Goal: Information Seeking & Learning: Learn about a topic

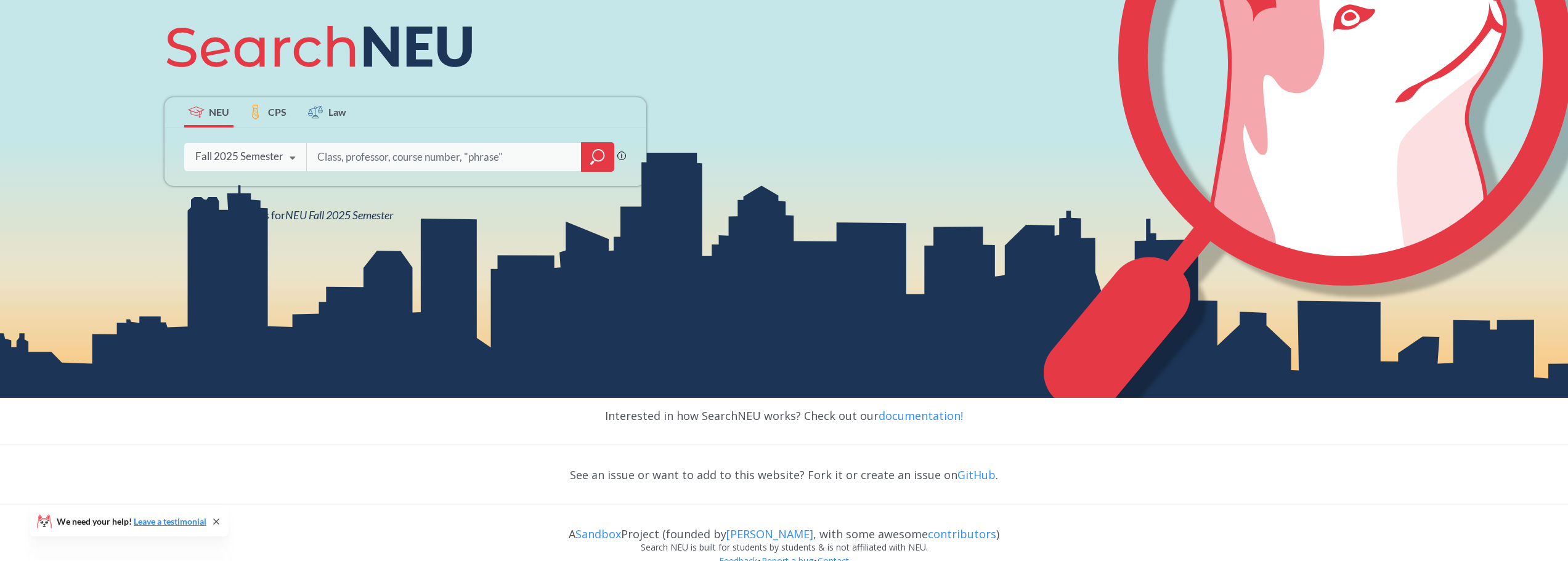
scroll to position [228, 0]
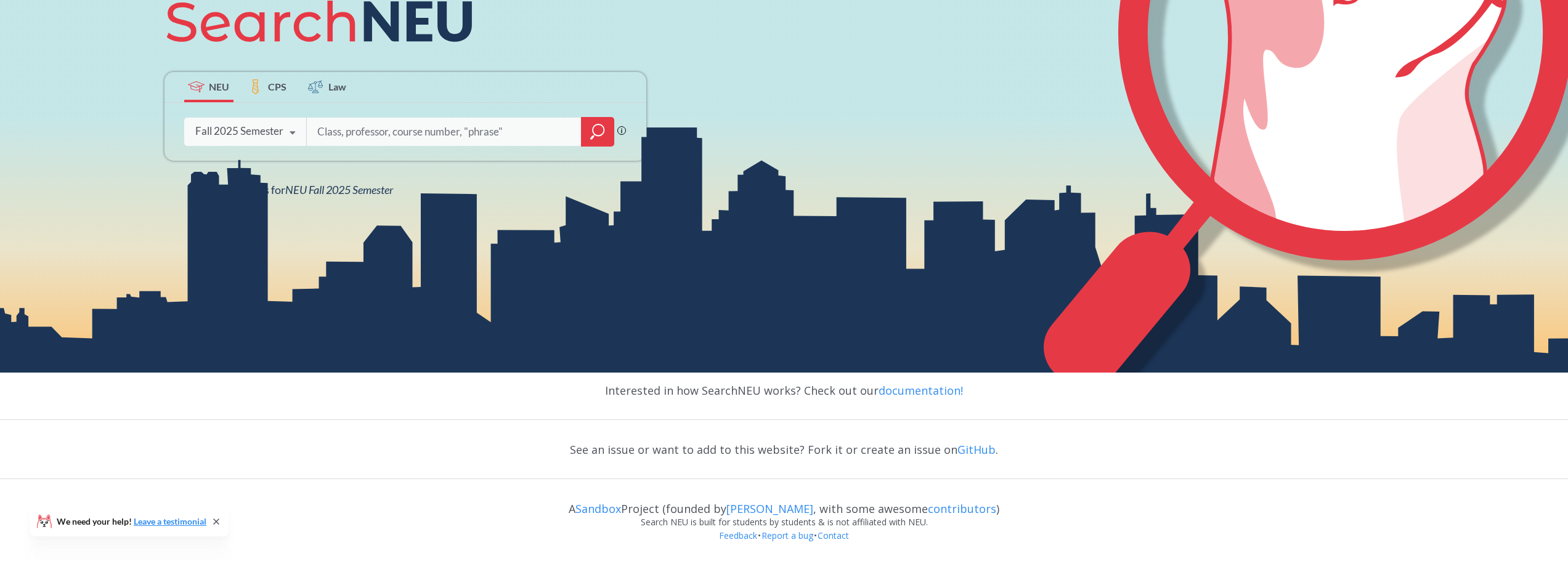
click at [439, 141] on input "search" at bounding box center [444, 132] width 256 height 26
click at [613, 131] on div at bounding box center [597, 132] width 33 height 30
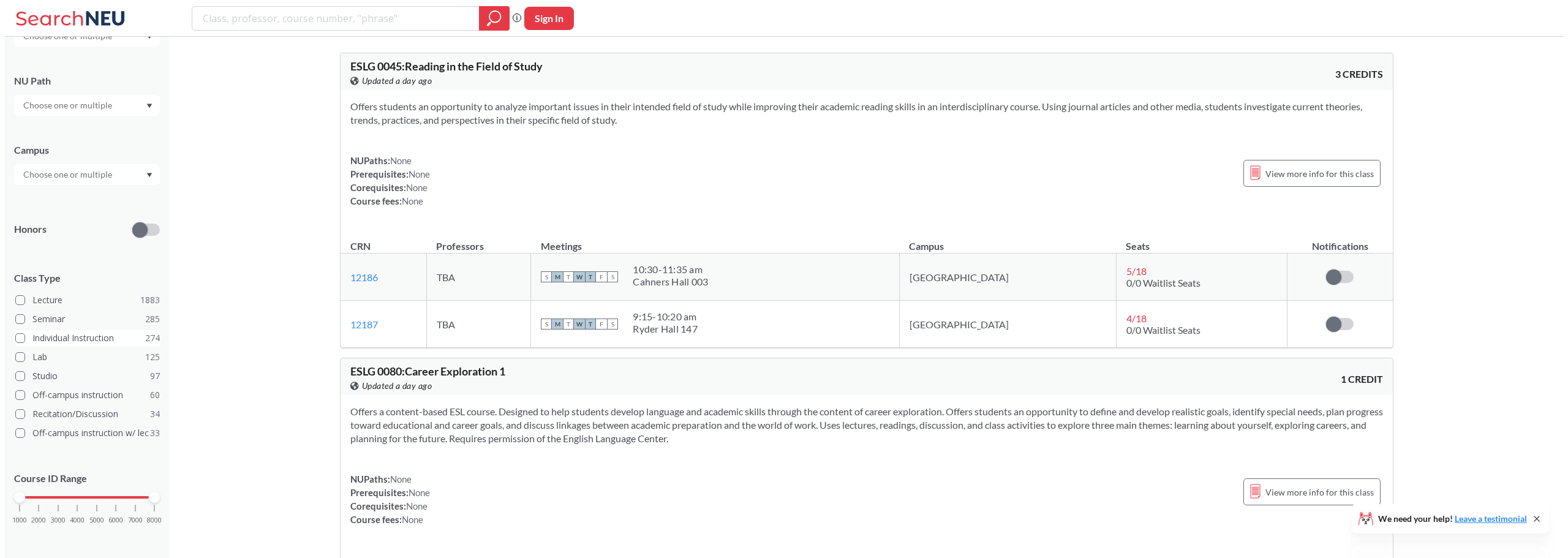
scroll to position [158, 0]
click at [73, 293] on label "Lecture 1883" at bounding box center [83, 295] width 145 height 16
click at [38, 293] on input "Lecture 1883" at bounding box center [32, 293] width 10 height 10
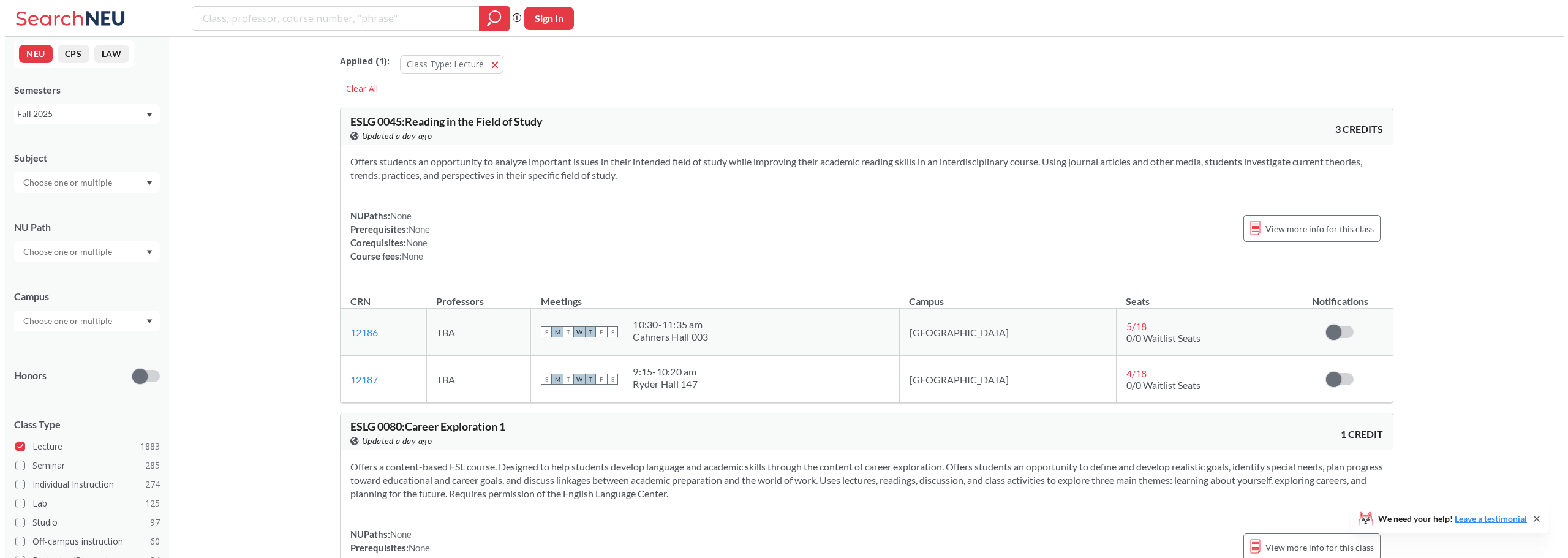
scroll to position [158, 0]
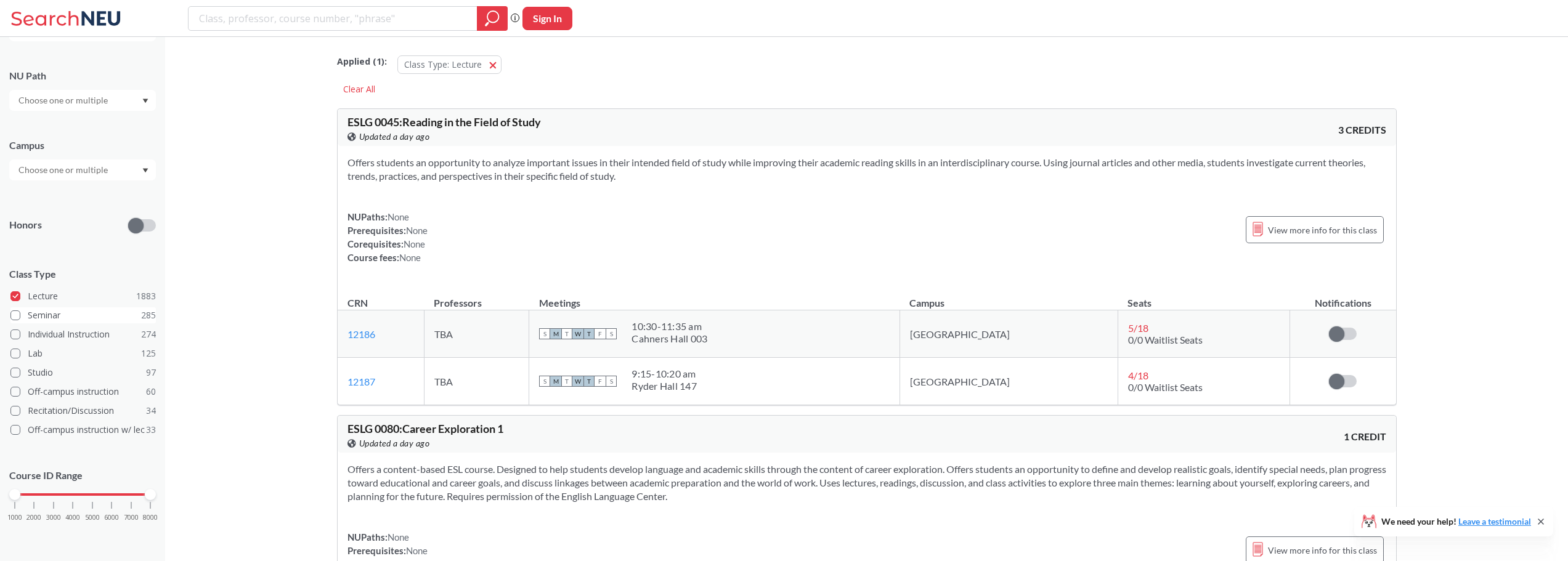
click at [39, 311] on label "Seminar 285" at bounding box center [83, 315] width 145 height 16
click at [38, 311] on input "Seminar 285" at bounding box center [32, 314] width 10 height 10
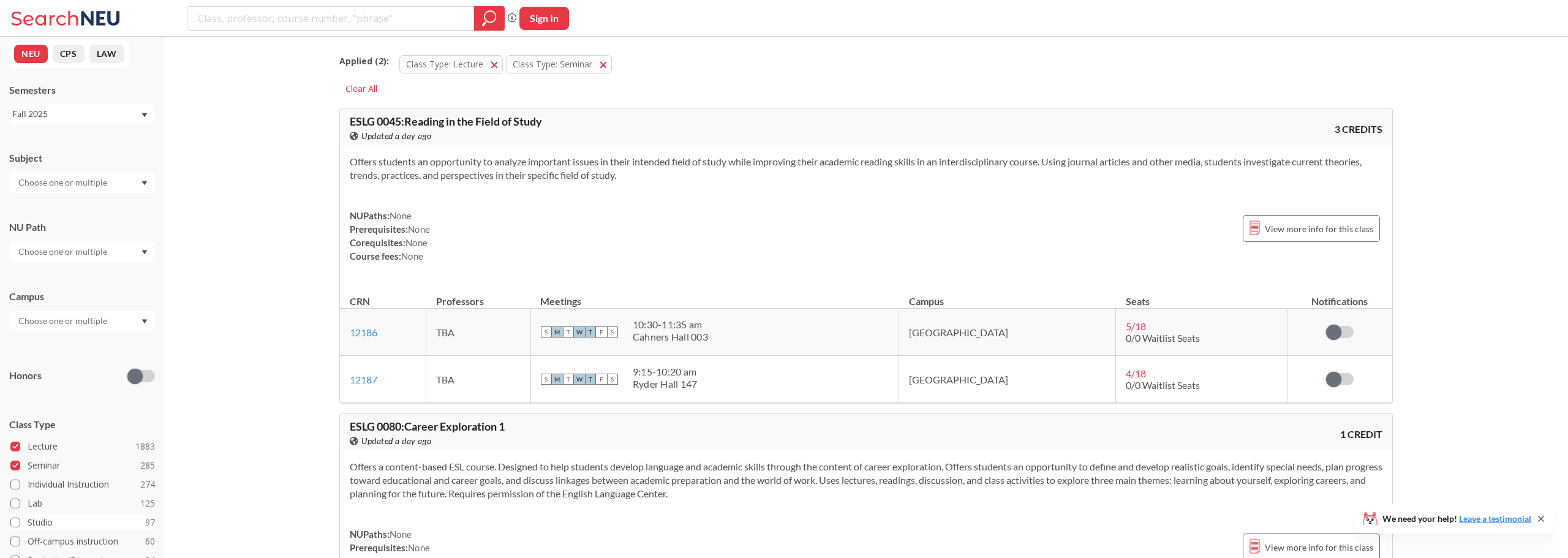
scroll to position [158, 0]
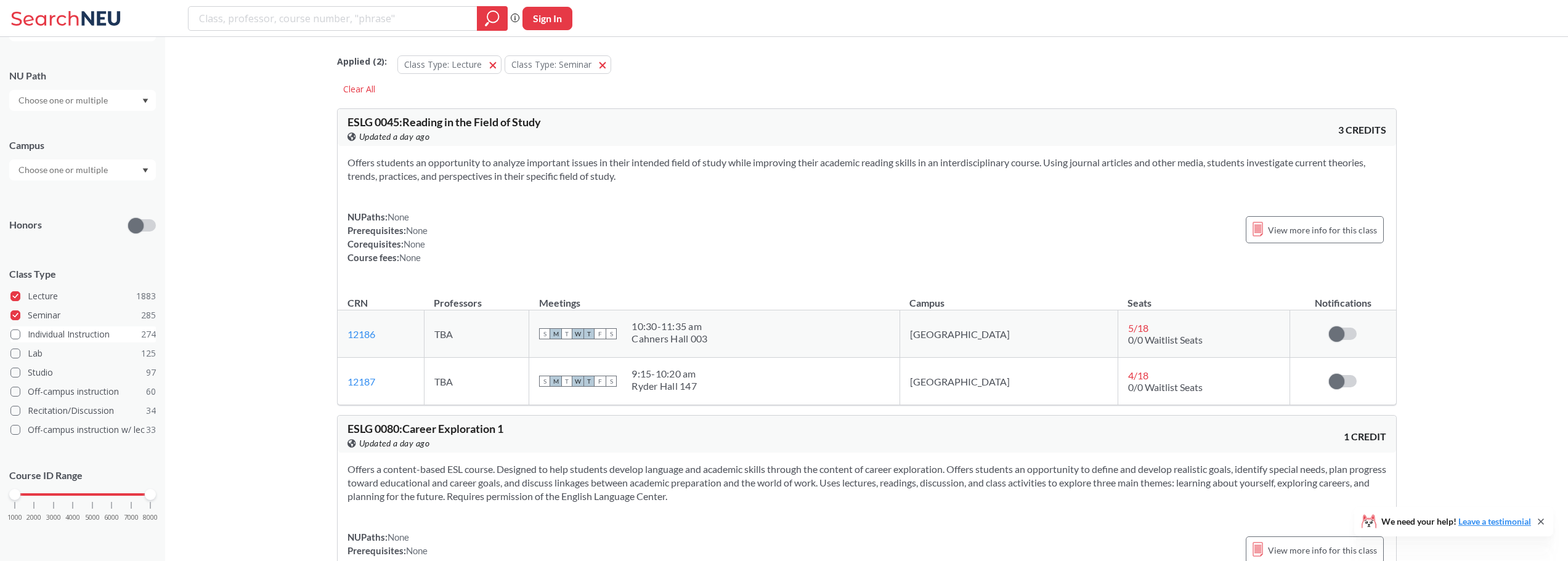
click at [59, 338] on label "Individual Instruction 274" at bounding box center [83, 335] width 145 height 16
click at [38, 338] on input "Individual Instruction 274" at bounding box center [32, 333] width 10 height 10
click at [40, 355] on label "Lab 125" at bounding box center [83, 354] width 145 height 16
click at [38, 355] on input "Lab 125" at bounding box center [32, 352] width 10 height 10
click at [42, 378] on label "Studio 97" at bounding box center [83, 373] width 145 height 16
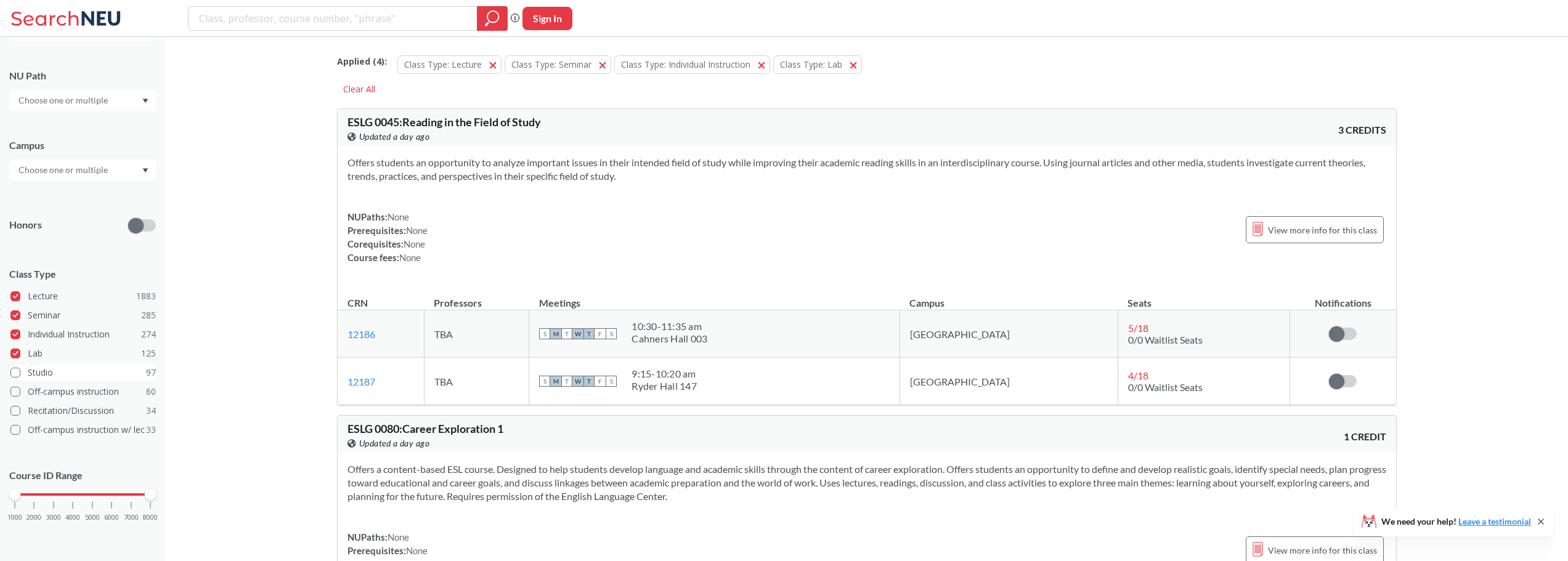
click at [38, 376] on input "Studio 97" at bounding box center [32, 371] width 10 height 10
click at [44, 393] on label "Off-campus instruction 60" at bounding box center [83, 392] width 145 height 16
click at [38, 393] on input "Off-campus instruction 60" at bounding box center [32, 390] width 10 height 10
click at [48, 414] on label "Recitation/Discussion 34" at bounding box center [83, 411] width 145 height 16
click at [38, 414] on input "Recitation/Discussion 34" at bounding box center [32, 409] width 10 height 10
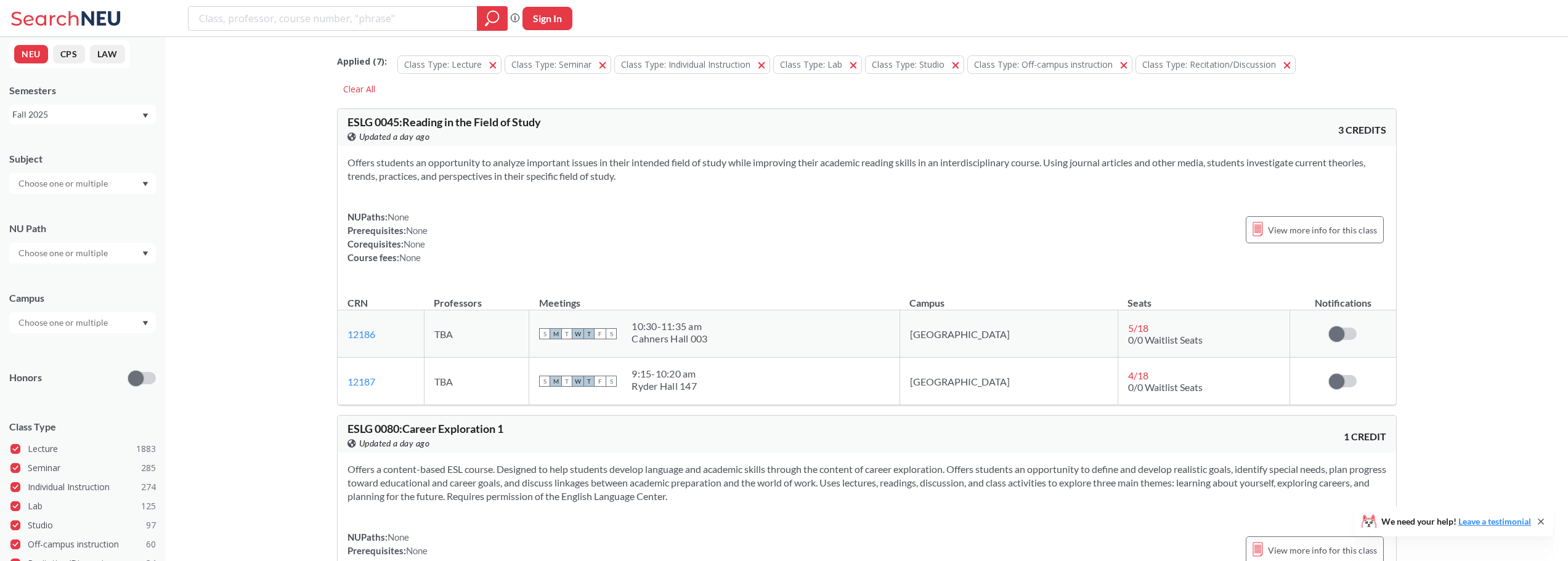
scroll to position [159, 0]
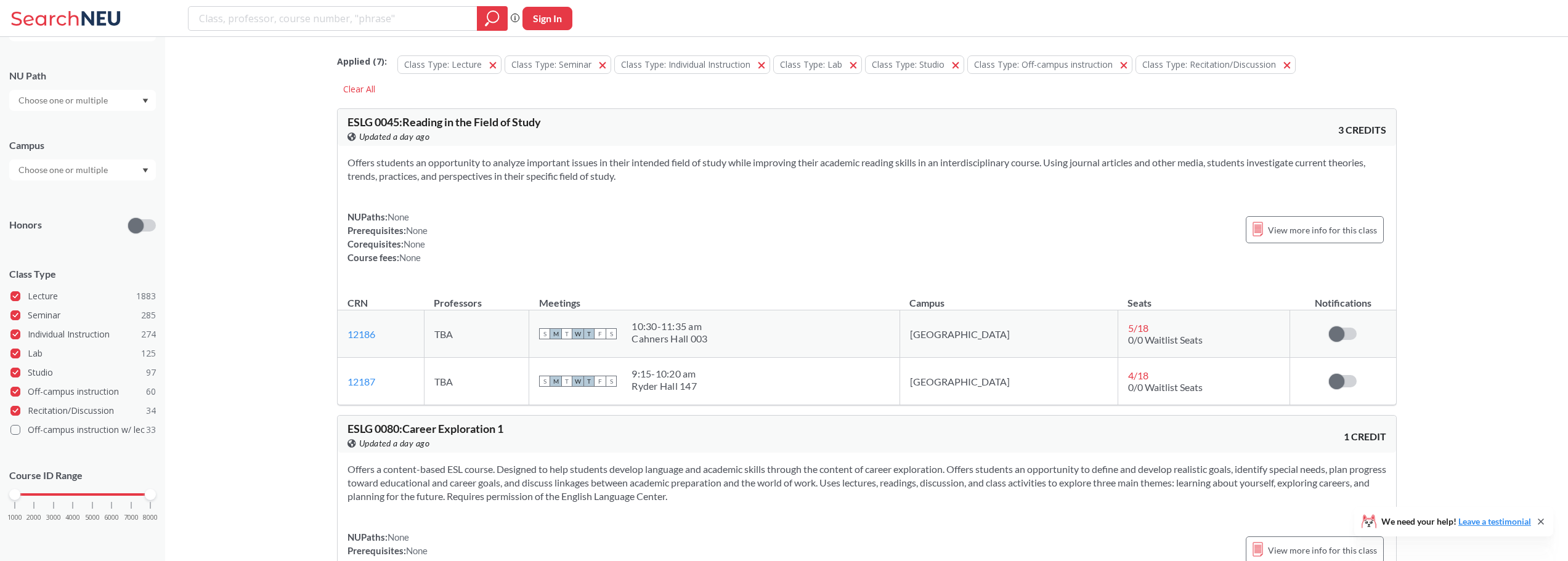
click at [49, 427] on label "Off-campus instruction w/ lec 33" at bounding box center [83, 430] width 145 height 16
click at [38, 427] on input "Off-campus instruction w/ lec 33" at bounding box center [32, 428] width 10 height 10
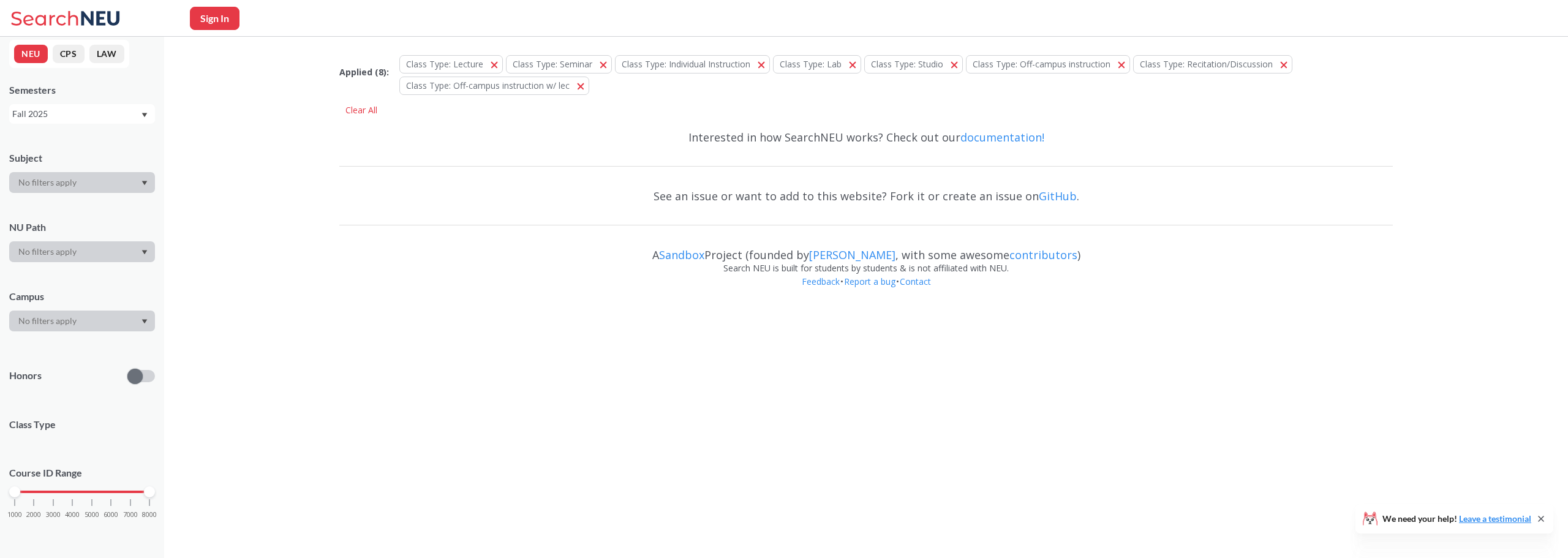
scroll to position [158, 0]
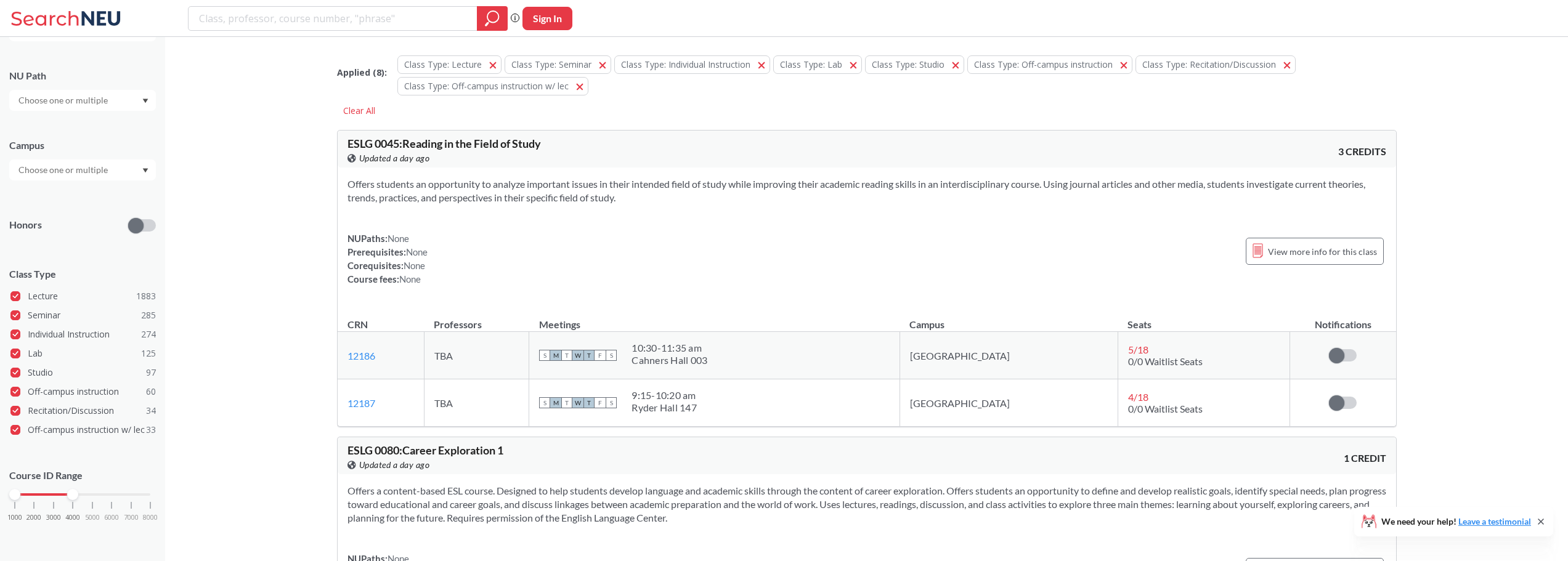
drag, startPoint x: 150, startPoint y: 497, endPoint x: 75, endPoint y: 494, distance: 75.1
click at [75, 494] on div at bounding box center [73, 495] width 11 height 11
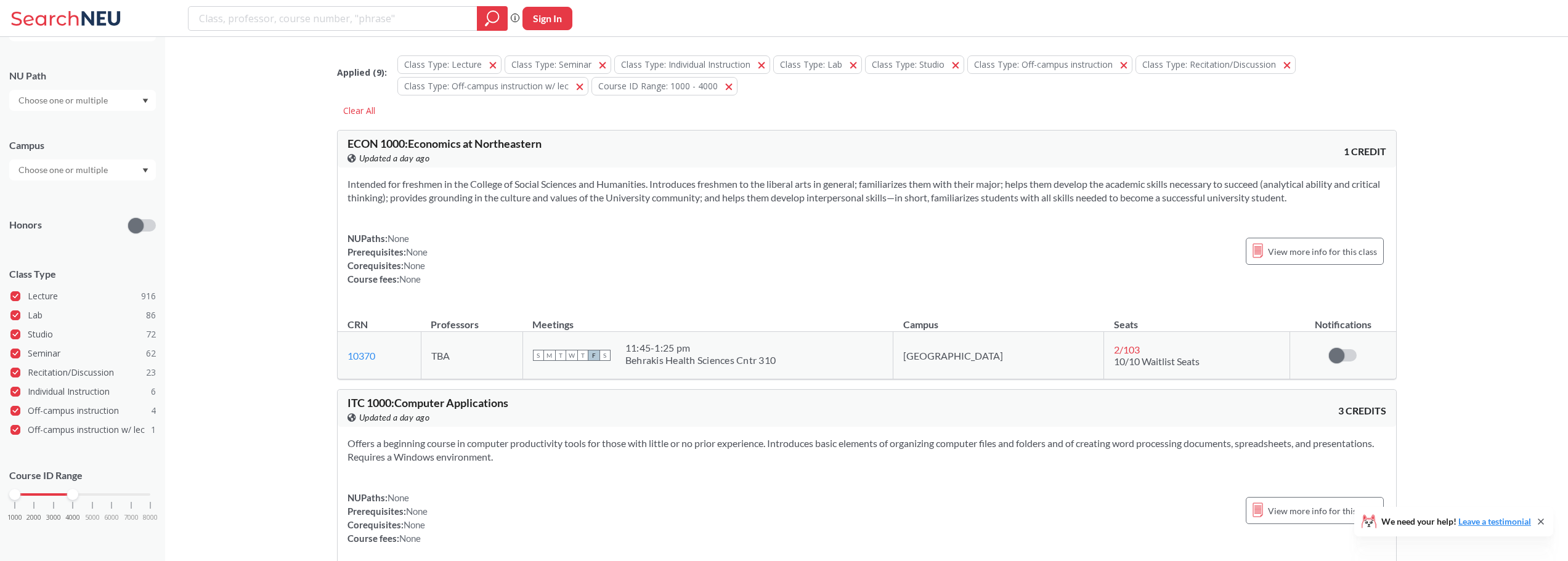
click at [842, 216] on div "Intended for freshmen in the College of Social Sciences and Humanities. Introdu…" at bounding box center [867, 236] width 1059 height 138
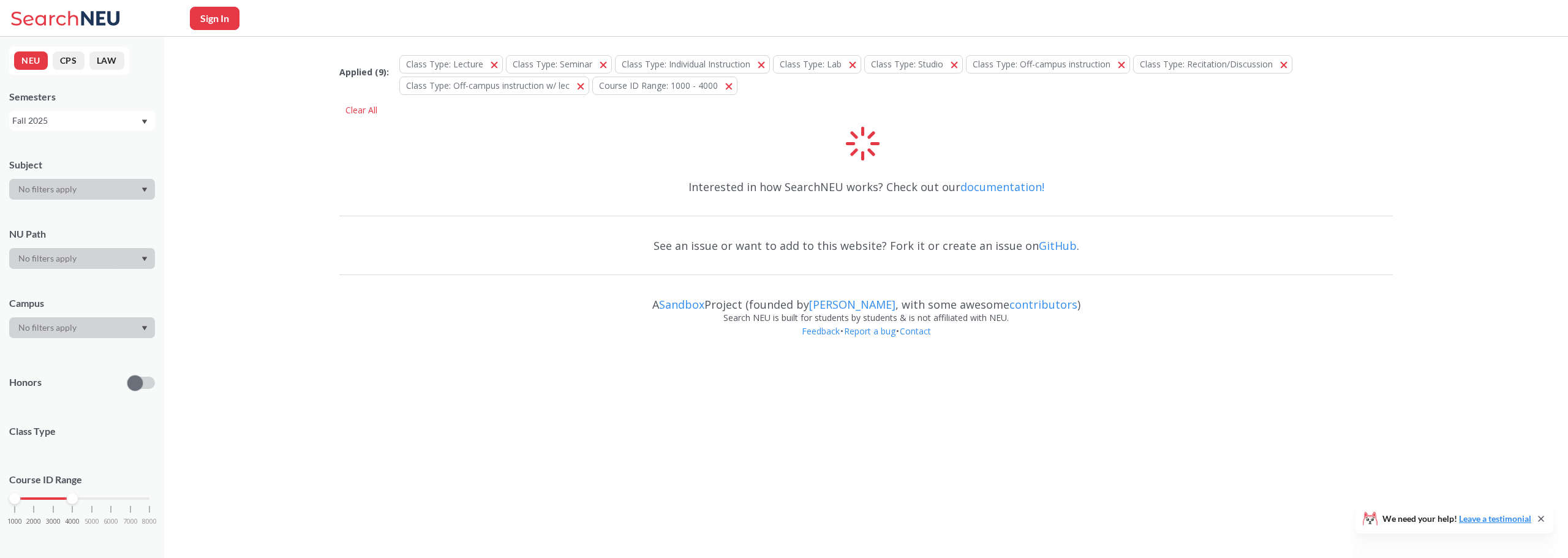
click at [128, 122] on div "Fall 2025" at bounding box center [76, 121] width 128 height 14
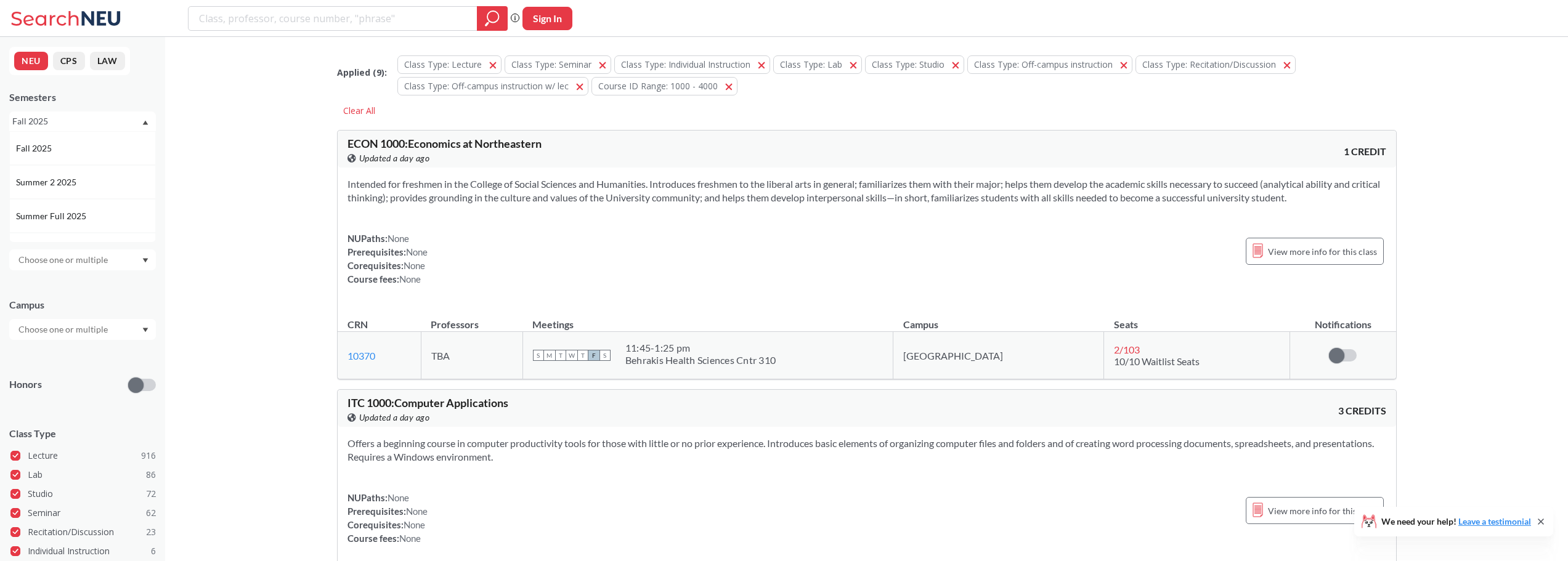
click at [129, 123] on div "Fall 2025" at bounding box center [76, 121] width 129 height 14
click at [460, 14] on input "search" at bounding box center [333, 19] width 271 height 21
type input "i"
type input "econ1000"
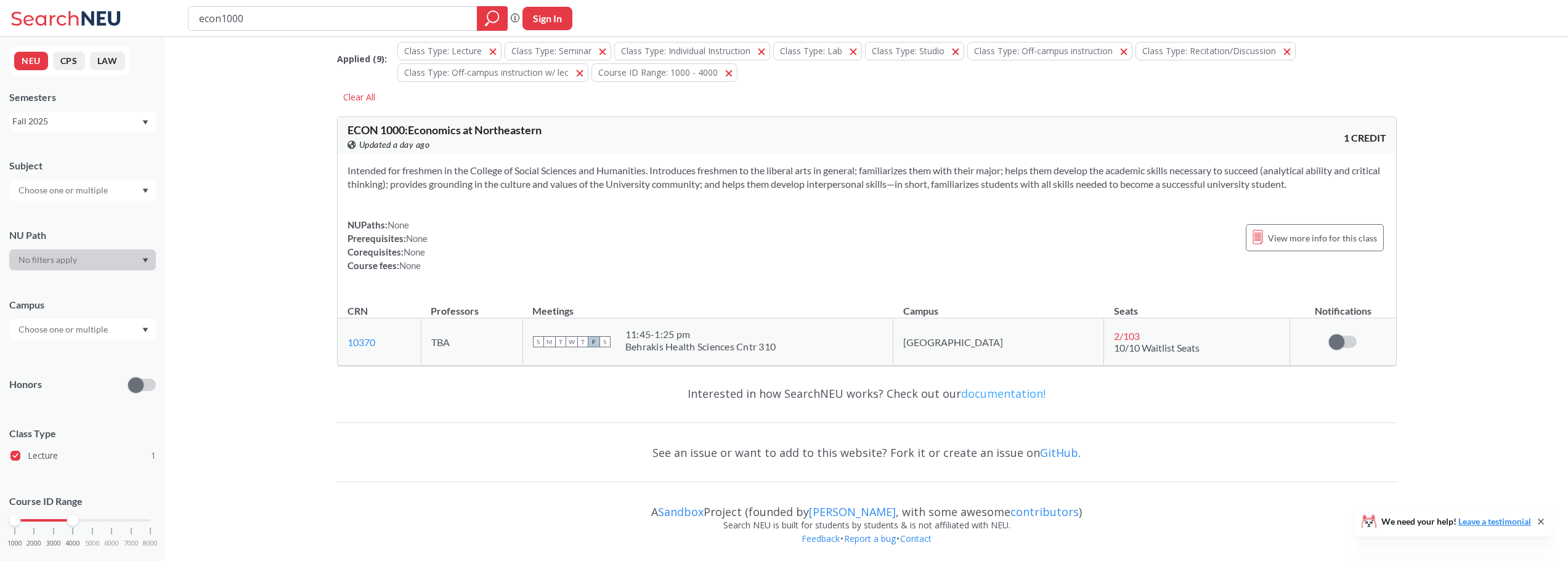
scroll to position [17, 0]
